Goal: Check status

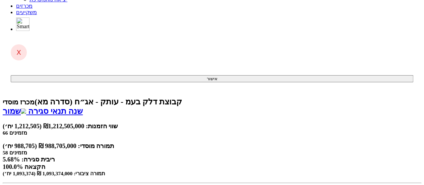
scroll to position [101, 0]
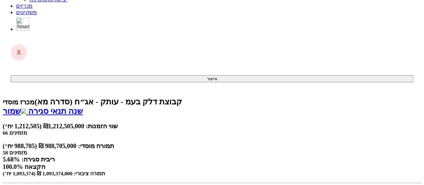
scroll to position [0, 0]
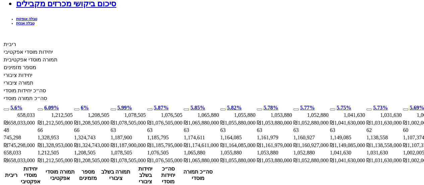
scroll to position [235, 0]
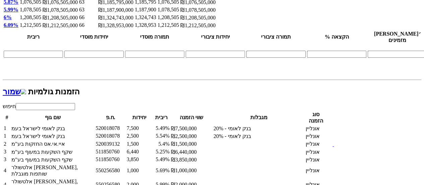
scroll to position [871, 0]
